Goal: Navigation & Orientation: Find specific page/section

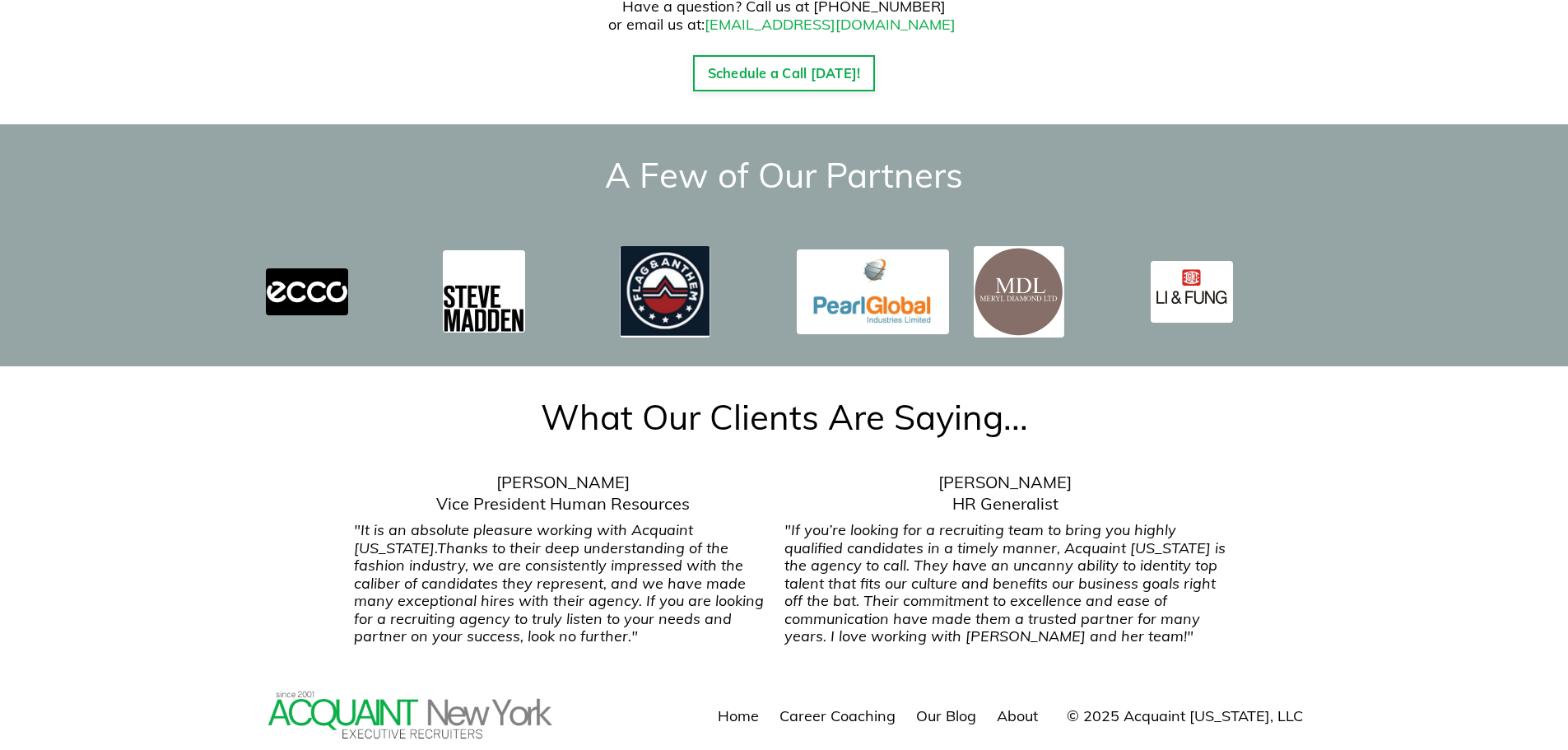
scroll to position [2442, 0]
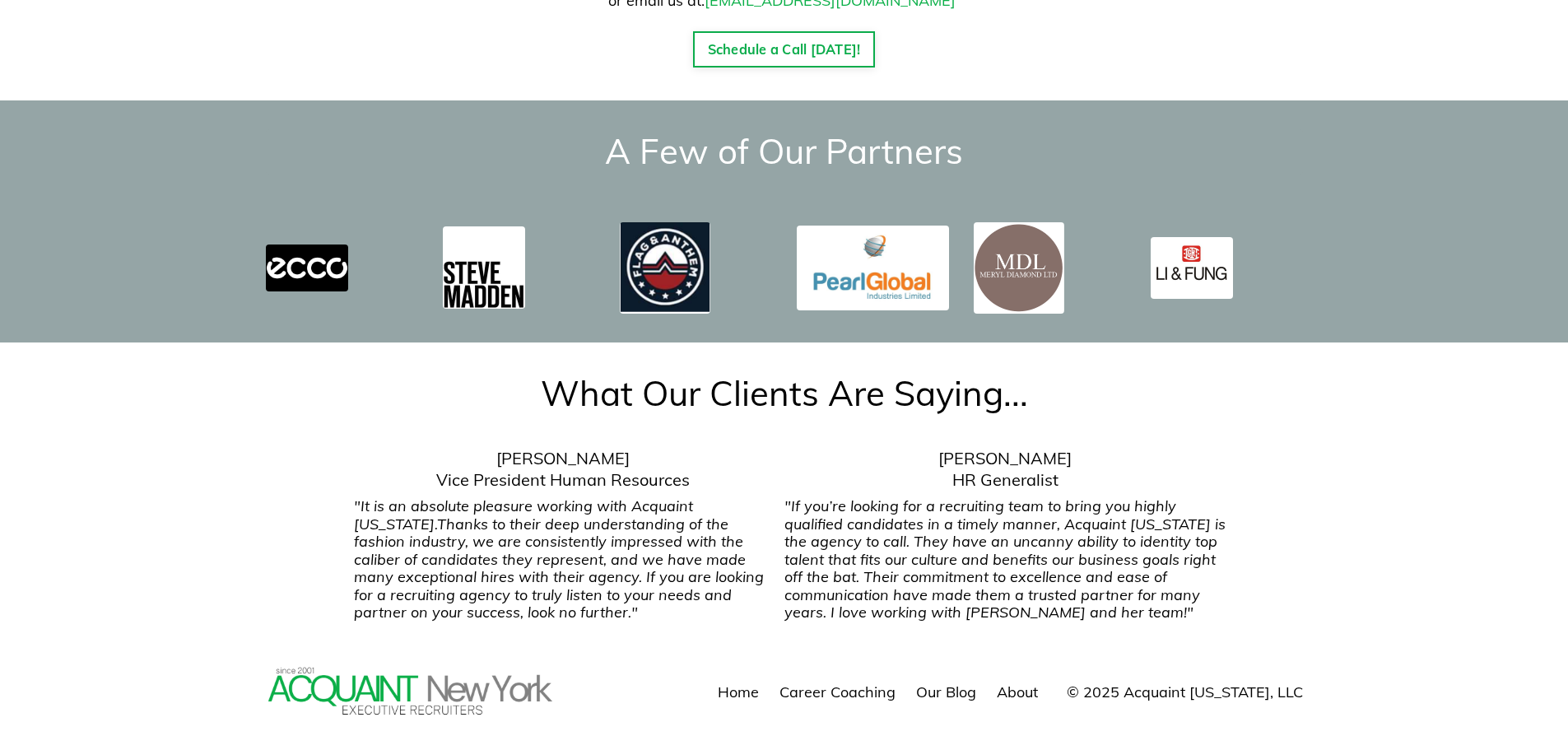
click at [1038, 682] on link "About" at bounding box center [1017, 691] width 41 height 19
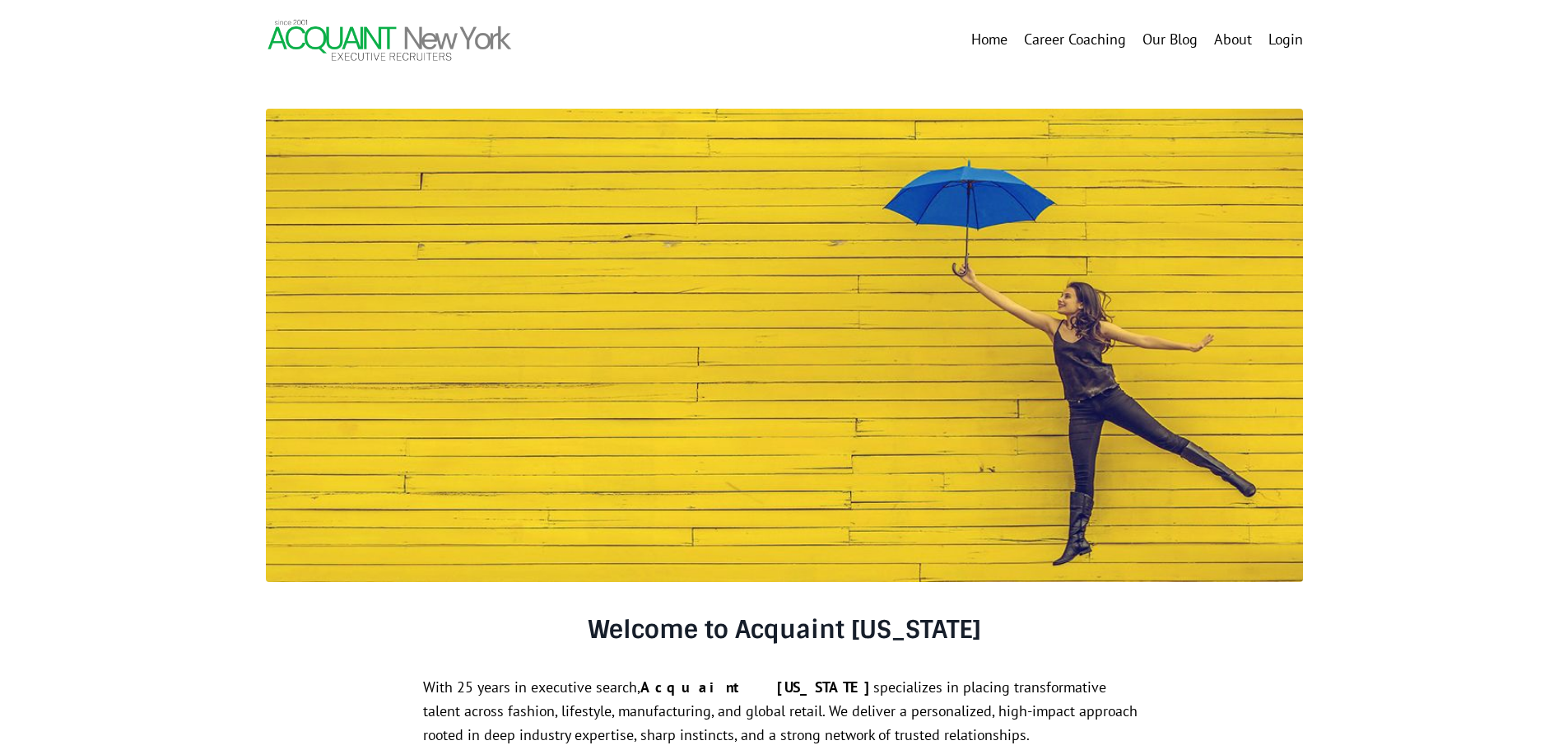
click at [1167, 35] on link "Our Blog" at bounding box center [1171, 40] width 56 height 24
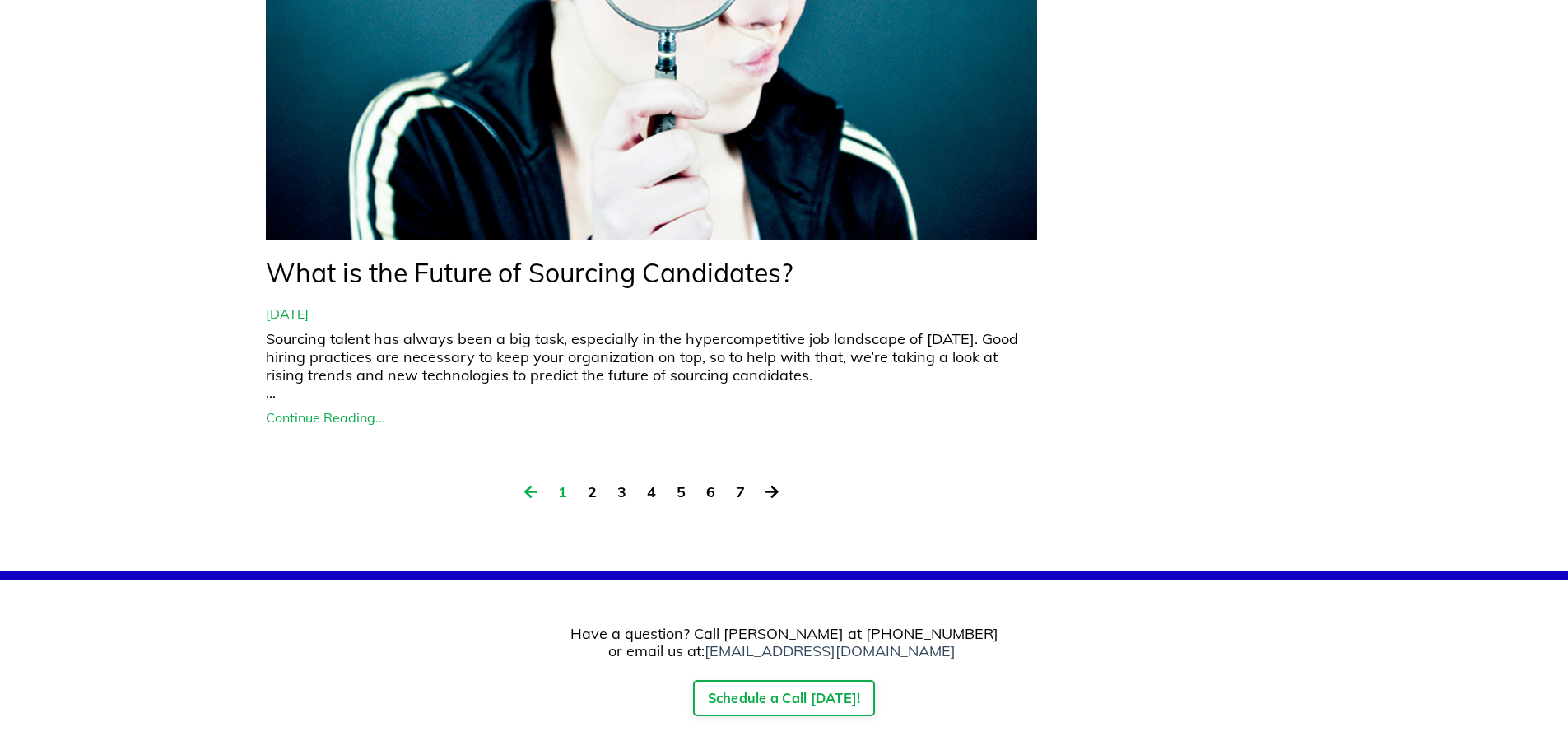
scroll to position [7412, 0]
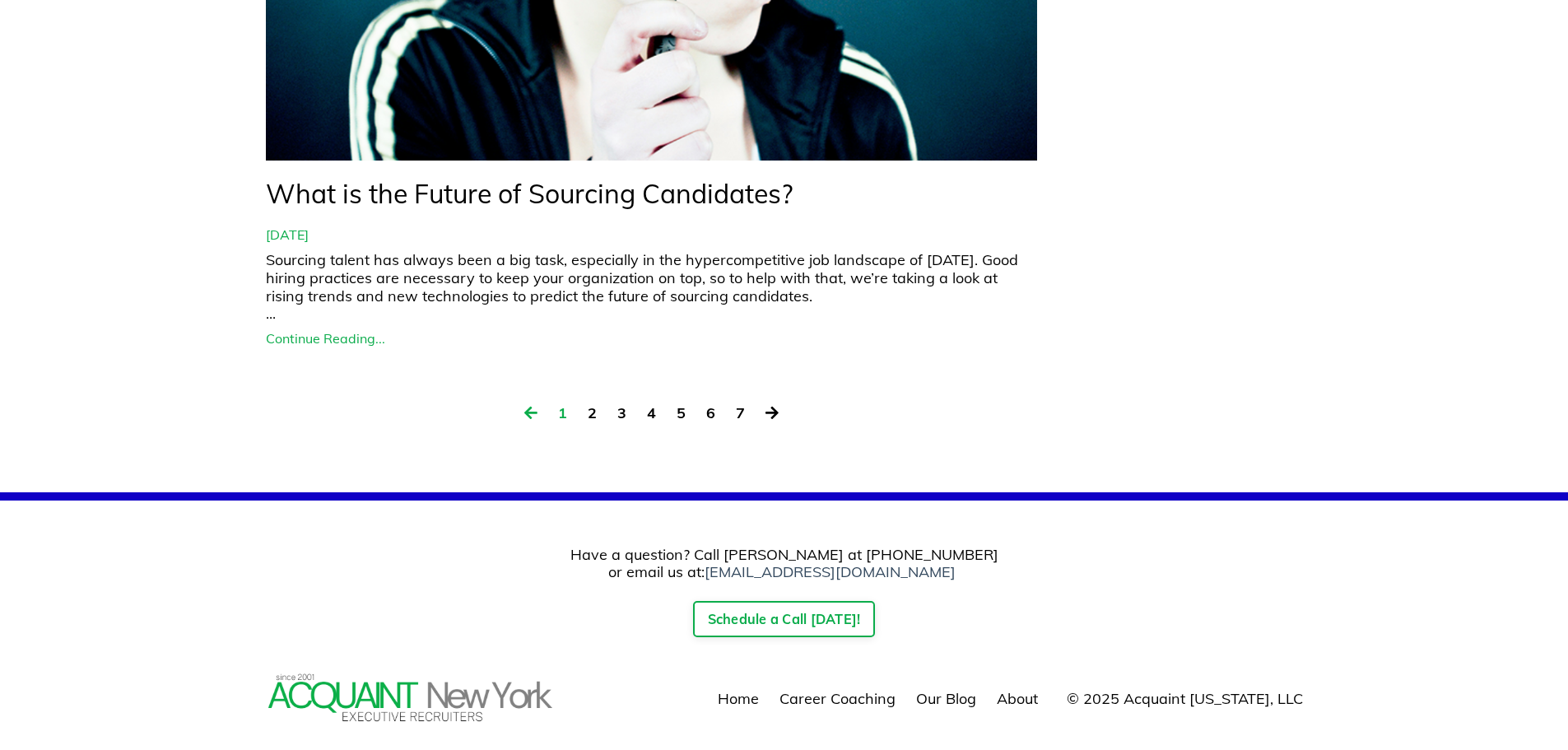
click at [1033, 689] on link "About" at bounding box center [1017, 698] width 41 height 19
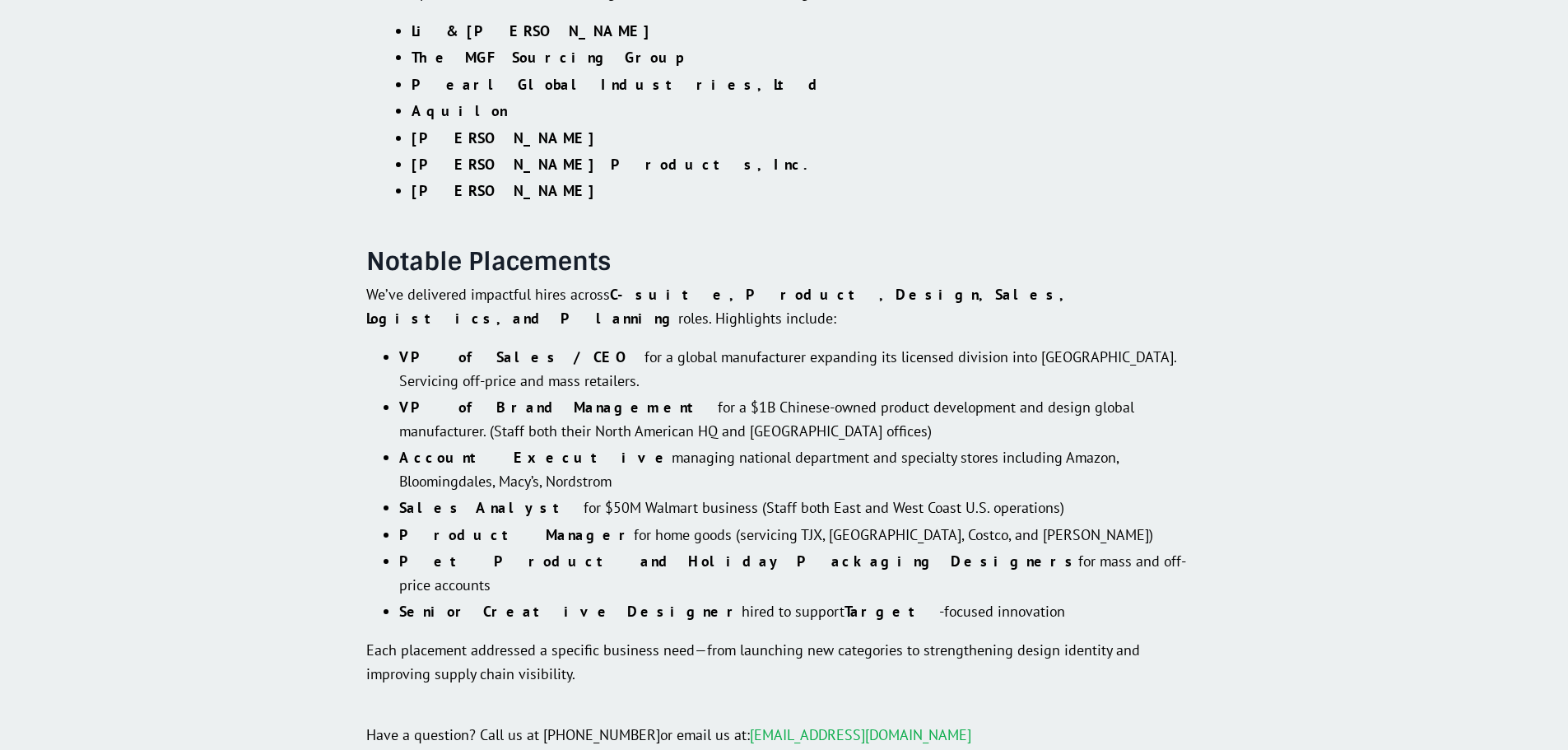
scroll to position [2814, 0]
